Goal: Transaction & Acquisition: Purchase product/service

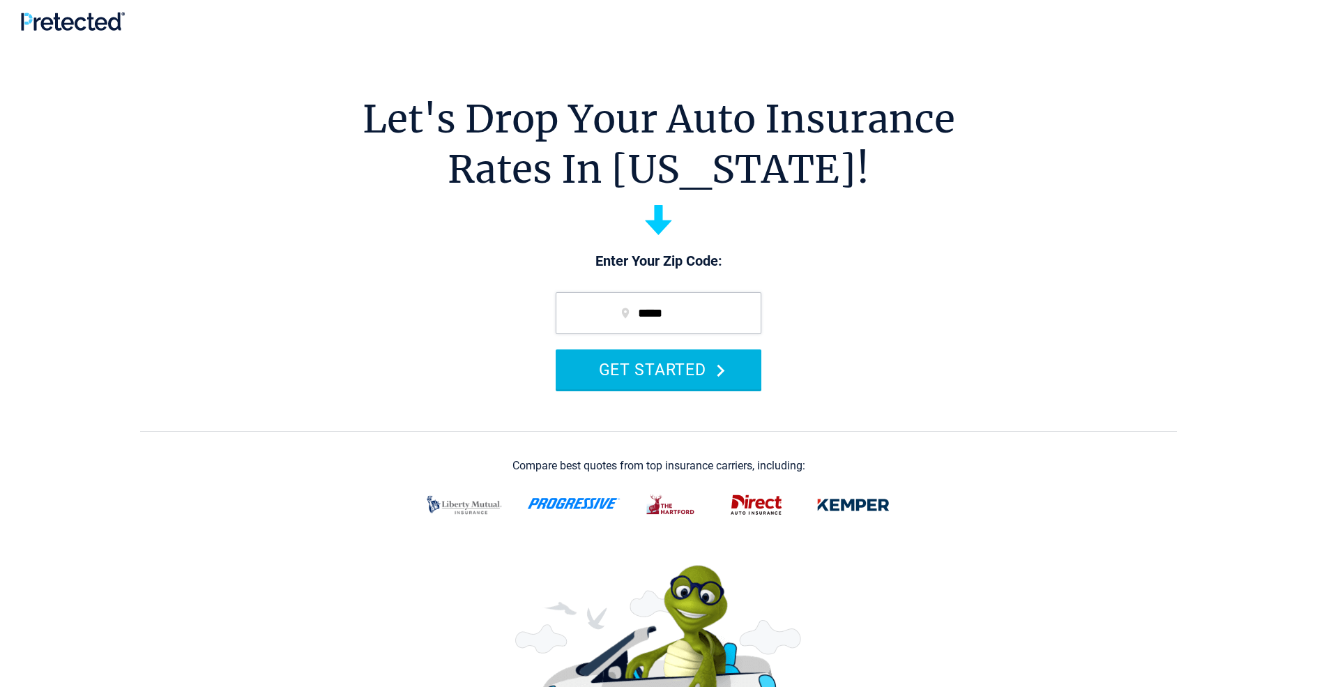
click at [658, 369] on button "GET STARTED" at bounding box center [659, 369] width 206 height 40
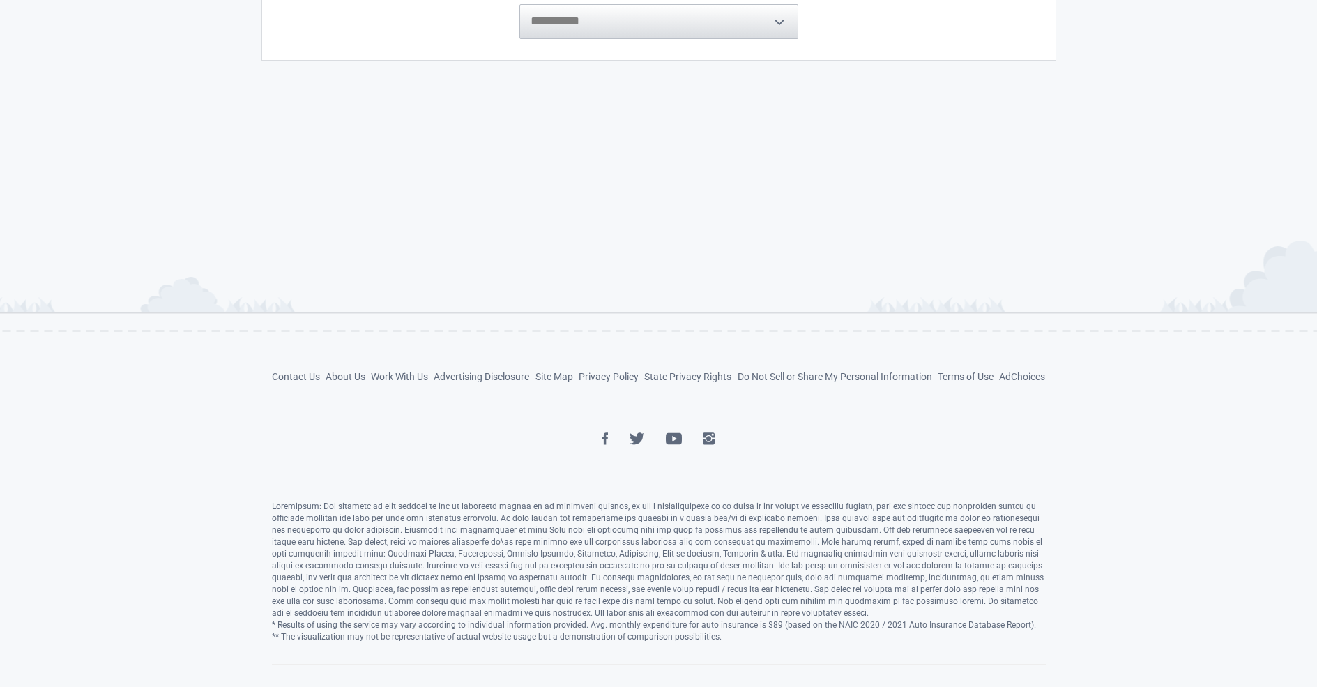
scroll to position [535, 0]
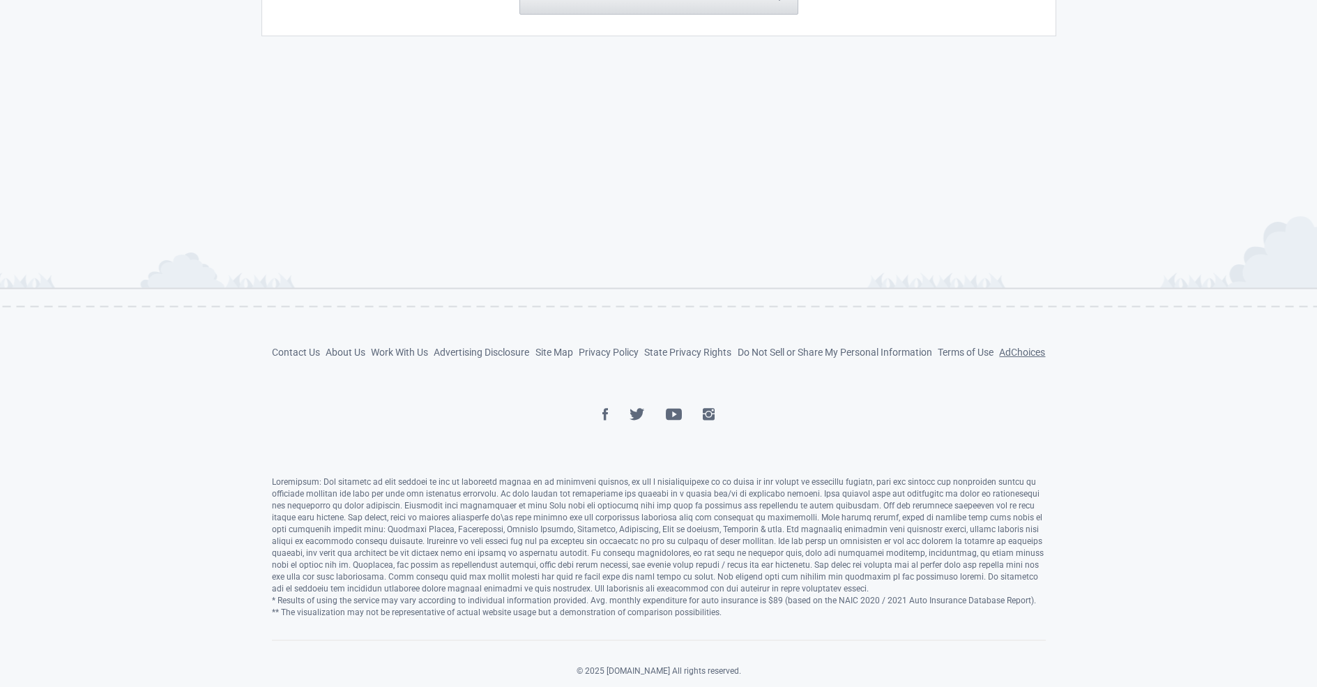
click at [1021, 352] on link "AdChoices" at bounding box center [1022, 351] width 46 height 11
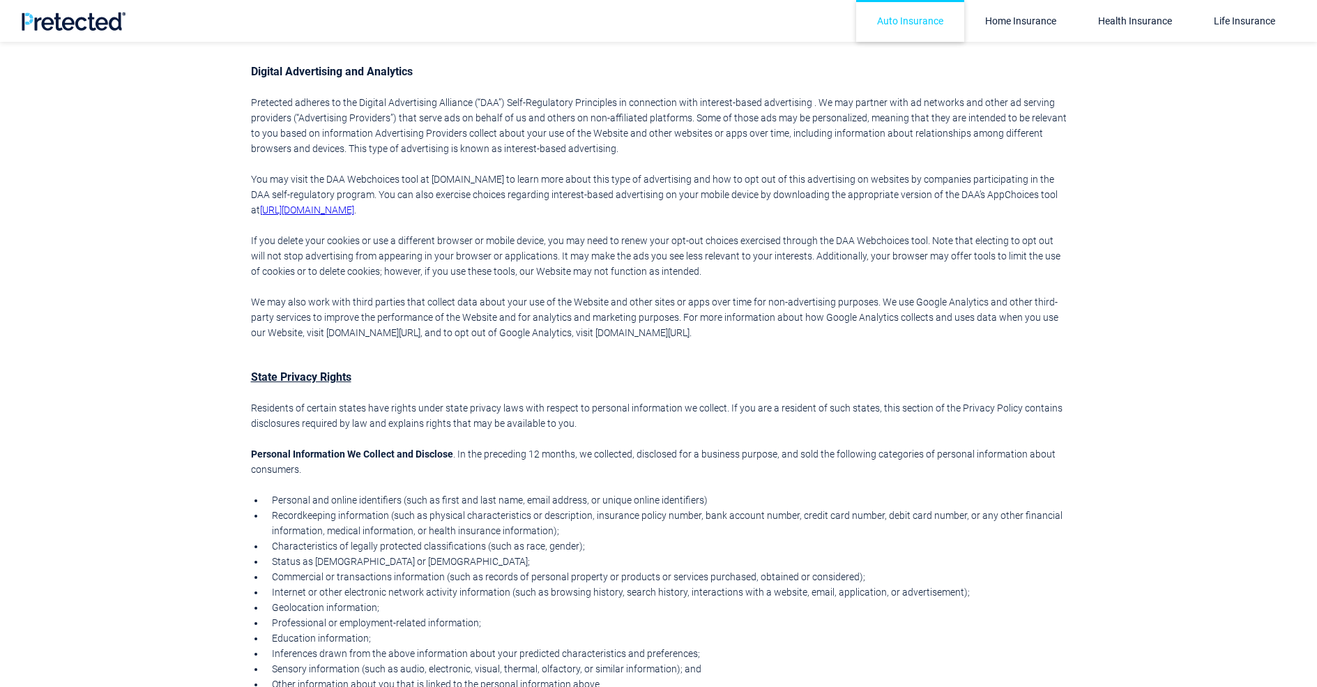
click at [911, 21] on link "Auto Insurance" at bounding box center [910, 21] width 108 height 42
